Goal: Check status: Check status

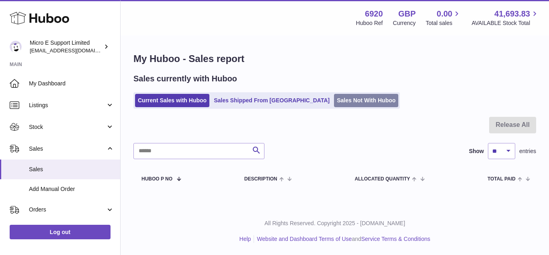
click at [251, 99] on link "Sales Shipped From Huboo" at bounding box center [271, 100] width 121 height 13
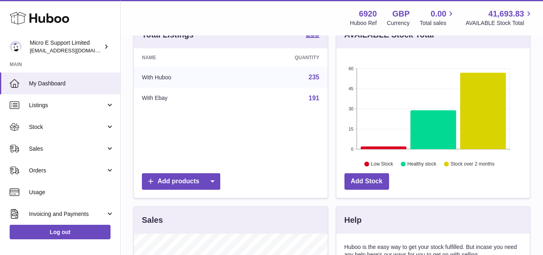
scroll to position [161, 0]
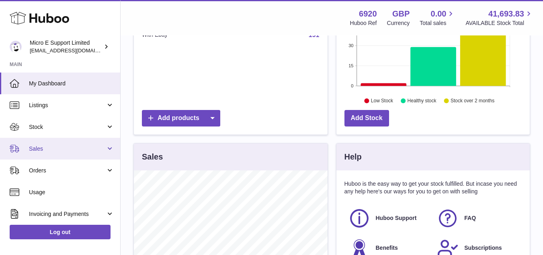
click at [90, 147] on span "Sales" at bounding box center [67, 149] width 77 height 8
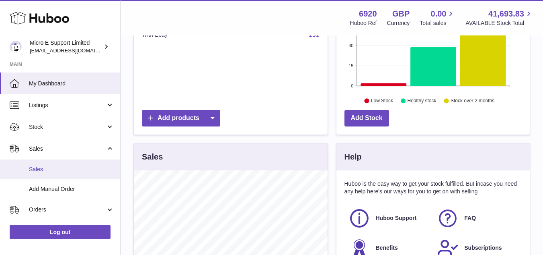
click at [51, 172] on span "Sales" at bounding box center [71, 169] width 85 height 8
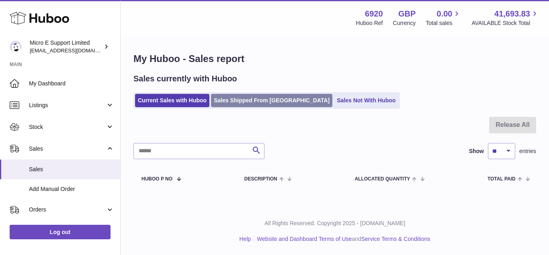
click at [259, 99] on link "Sales Shipped From [GEOGRAPHIC_DATA]" at bounding box center [271, 100] width 121 height 13
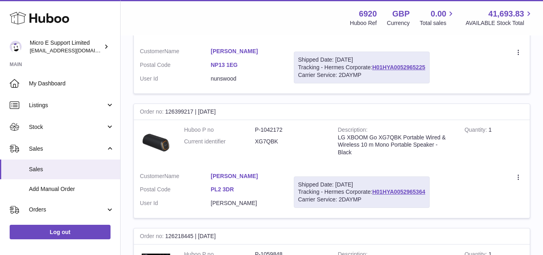
scroll to position [201, 0]
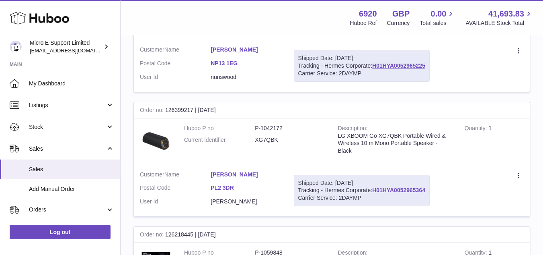
click at [407, 191] on link "H01HYA0052965364" at bounding box center [398, 190] width 53 height 6
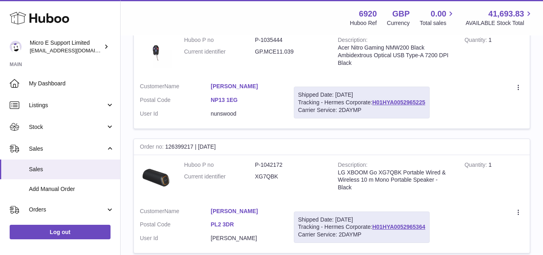
scroll to position [80, 0]
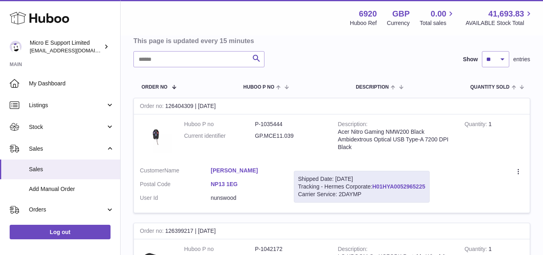
click at [405, 186] on link "H01HYA0052965225" at bounding box center [398, 186] width 53 height 6
